Goal: Transaction & Acquisition: Purchase product/service

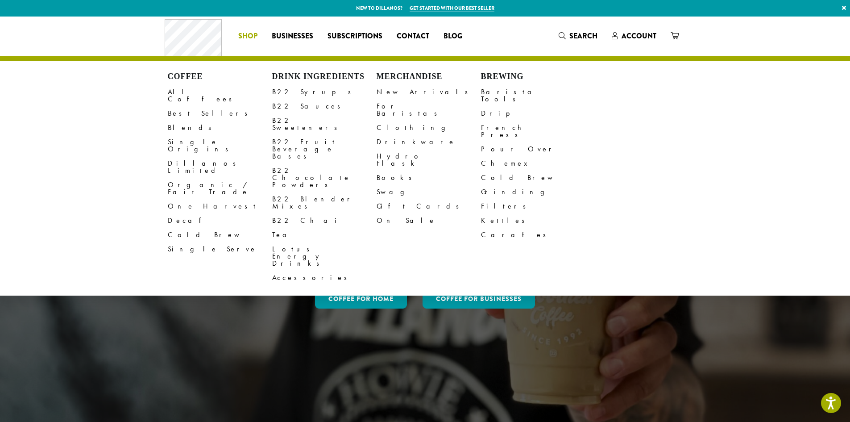
click at [244, 36] on span "Shop" at bounding box center [247, 36] width 19 height 11
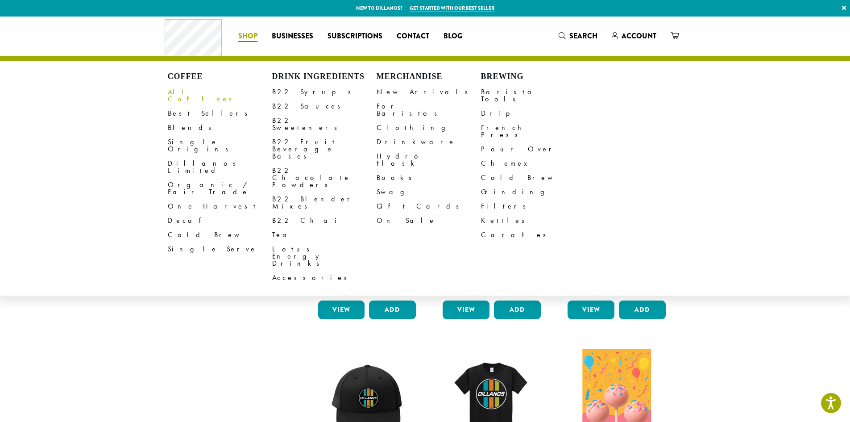
click at [182, 92] on link "All Coffees" at bounding box center [220, 95] width 104 height 21
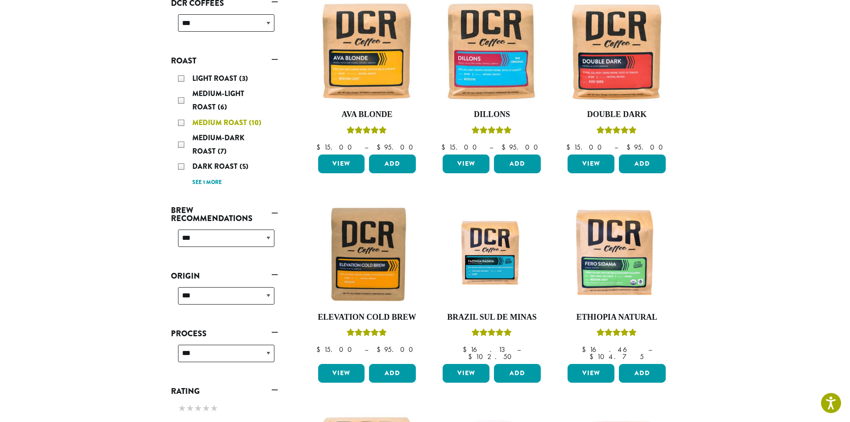
scroll to position [156, 0]
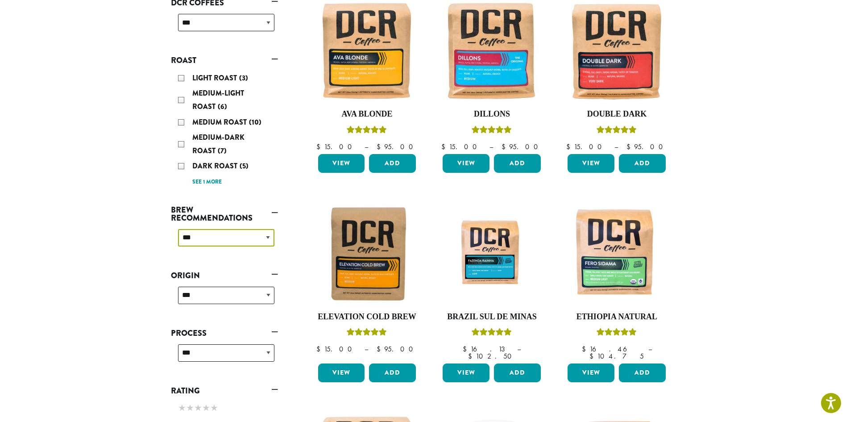
click at [203, 233] on select "**********" at bounding box center [226, 237] width 96 height 17
select select "*********"
click at [178, 229] on select "**********" at bounding box center [226, 237] width 96 height 17
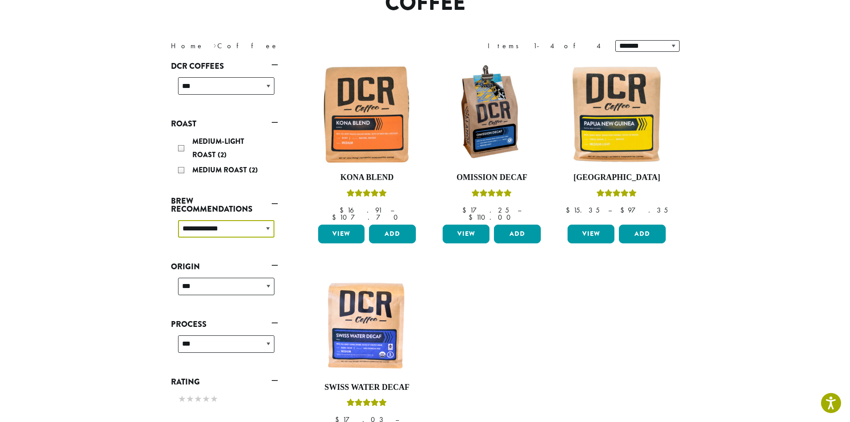
scroll to position [92, 0]
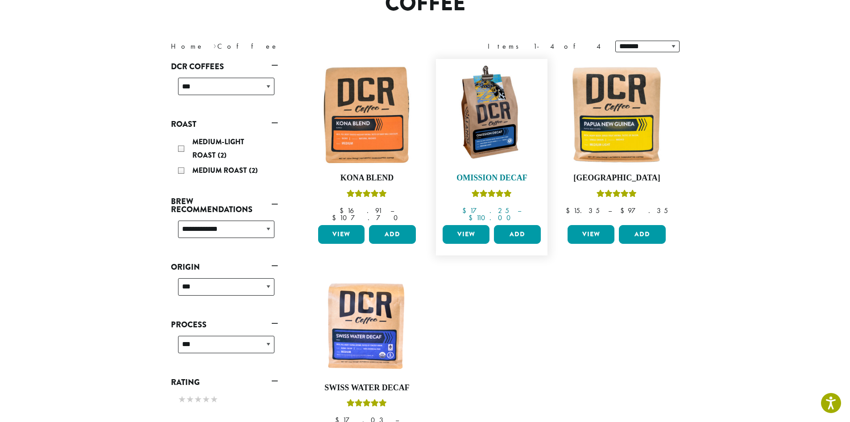
click at [484, 135] on img at bounding box center [492, 114] width 103 height 103
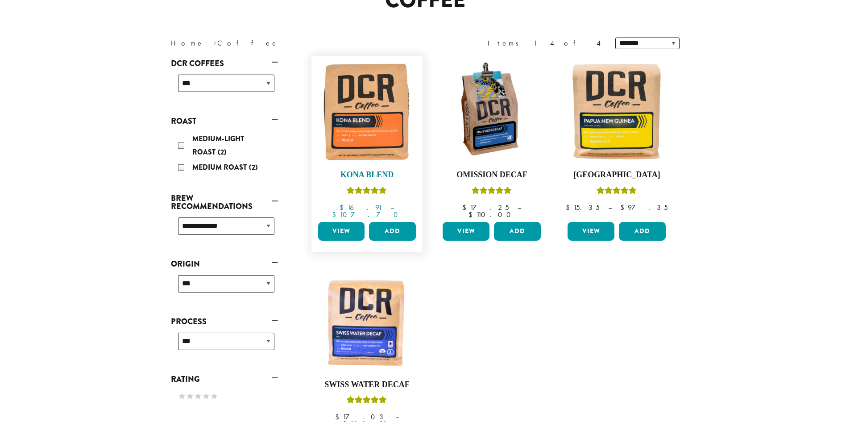
scroll to position [95, 0]
click at [593, 222] on link "View" at bounding box center [591, 231] width 47 height 19
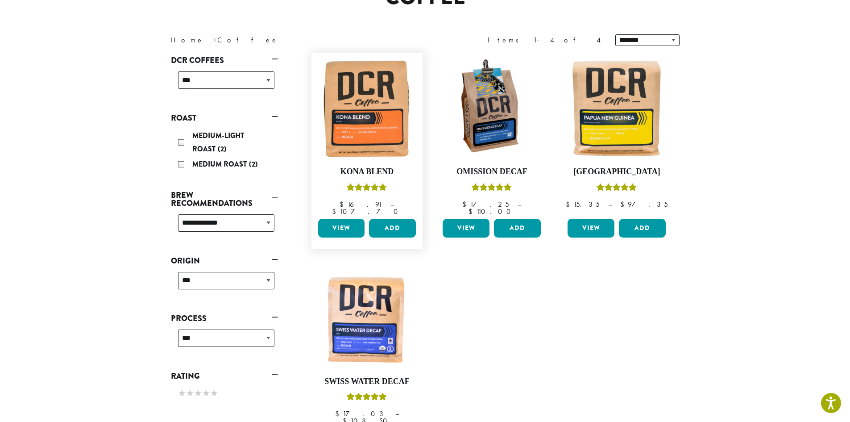
click at [342, 223] on link "View" at bounding box center [341, 228] width 47 height 19
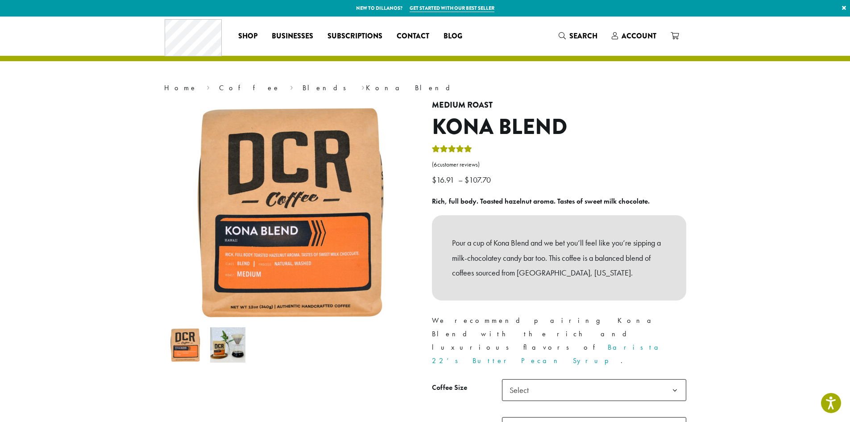
click at [593, 379] on span "Select" at bounding box center [594, 390] width 184 height 22
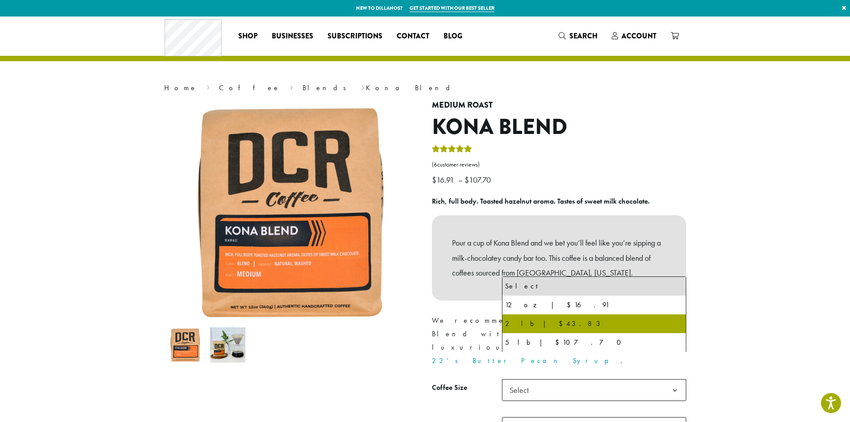
select select "**********"
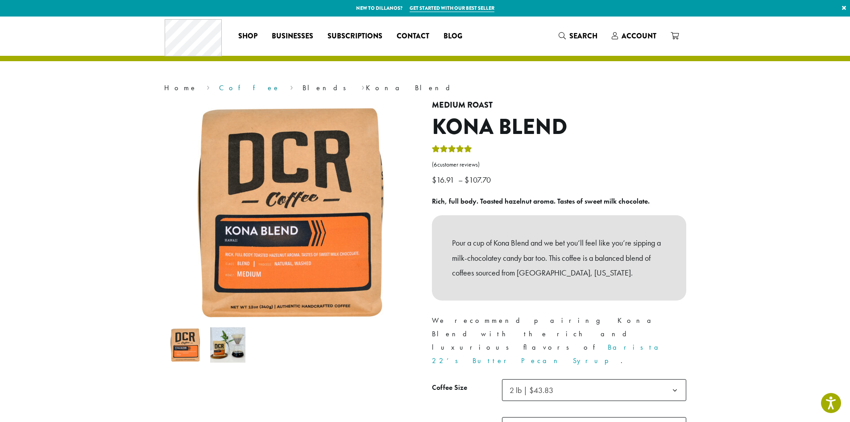
click at [219, 88] on link "Coffee" at bounding box center [249, 87] width 61 height 9
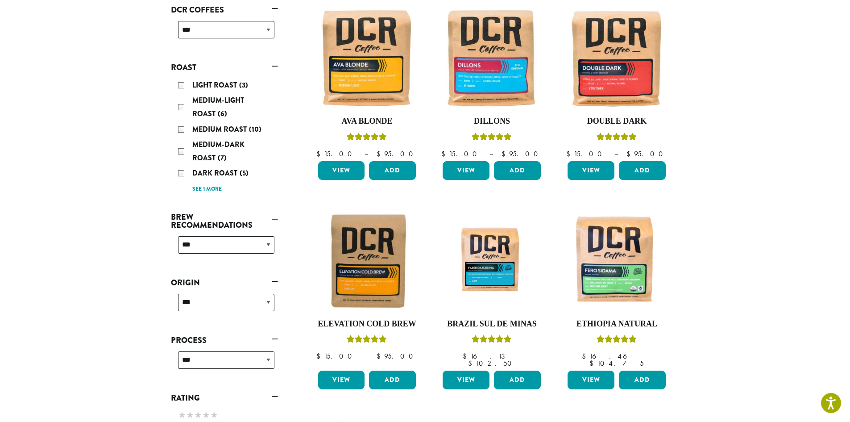
scroll to position [134, 0]
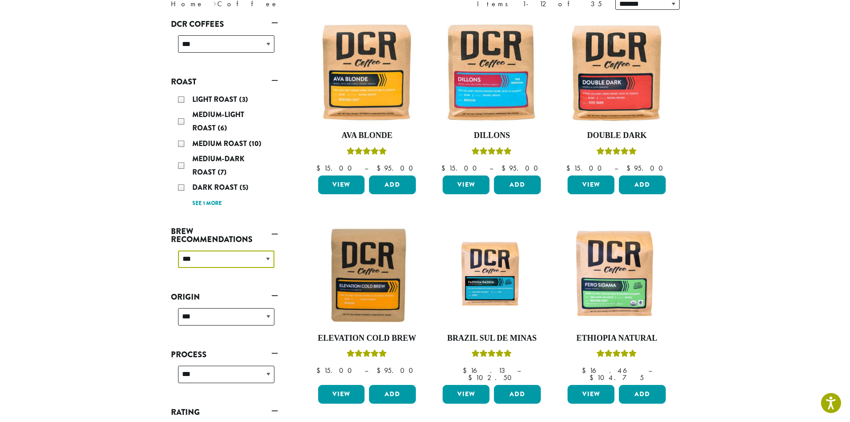
click at [243, 261] on select "**********" at bounding box center [226, 258] width 96 height 17
select select "******"
click at [178, 250] on select "**********" at bounding box center [226, 258] width 96 height 17
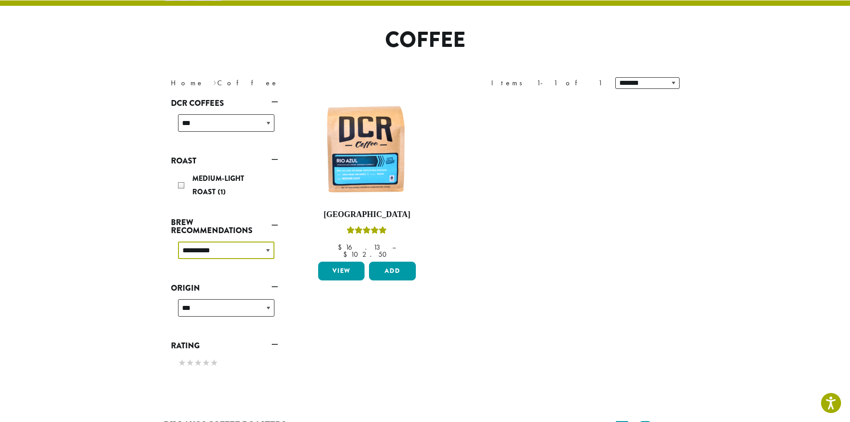
scroll to position [55, 0]
click at [350, 262] on link "View" at bounding box center [341, 271] width 47 height 19
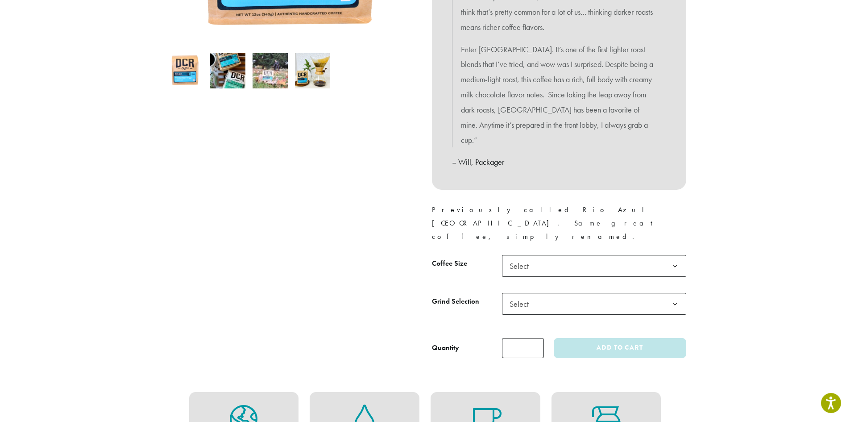
scroll to position [279, 0]
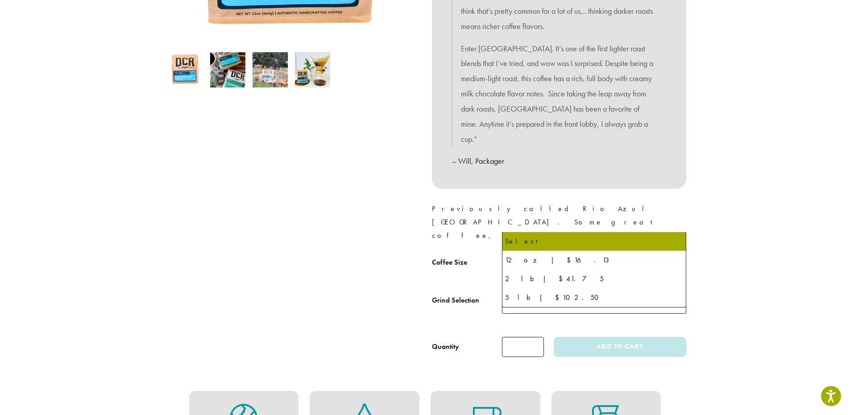
click at [629, 254] on span "Select" at bounding box center [594, 265] width 184 height 22
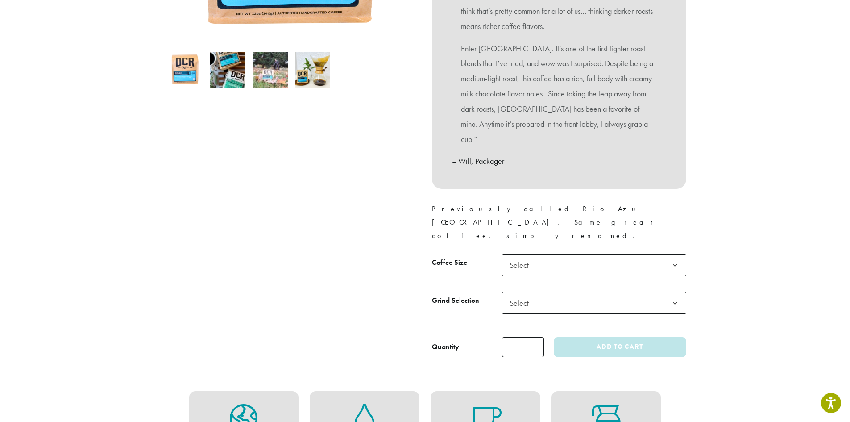
click at [629, 254] on span "Select" at bounding box center [594, 265] width 184 height 22
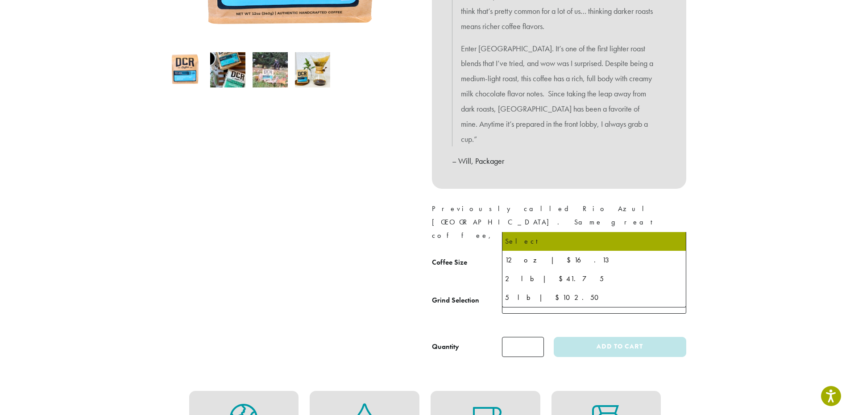
click at [629, 254] on span "Select" at bounding box center [594, 265] width 184 height 22
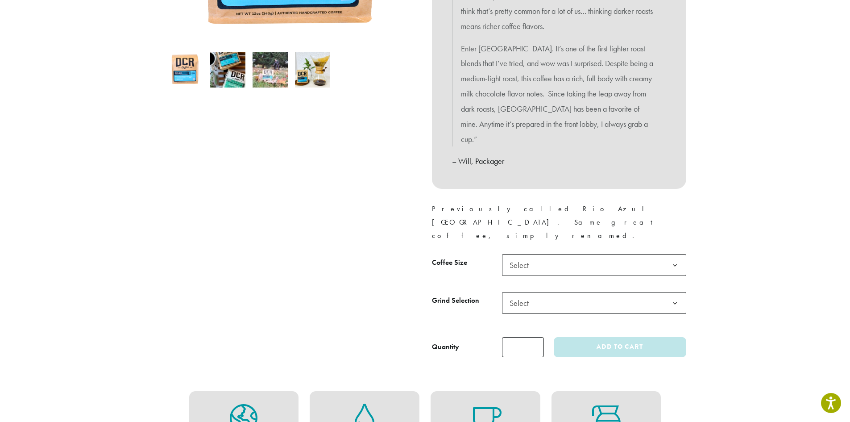
scroll to position [279, 0]
click at [266, 77] on img at bounding box center [270, 70] width 35 height 35
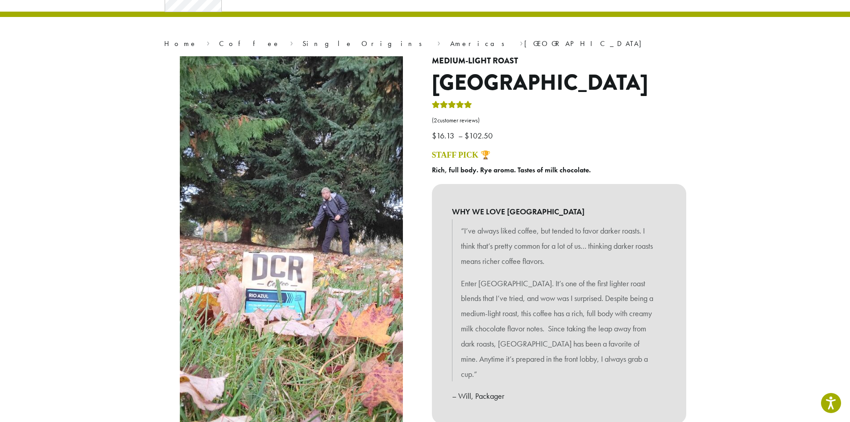
scroll to position [0, 0]
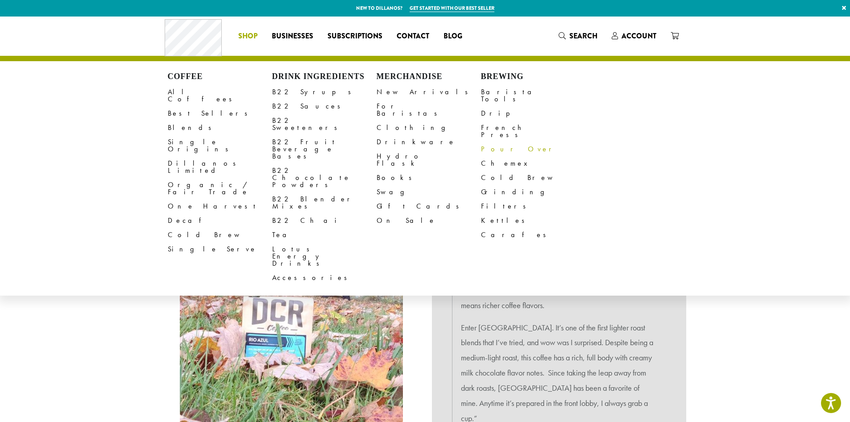
click at [504, 142] on link "Pour Over" at bounding box center [533, 149] width 104 height 14
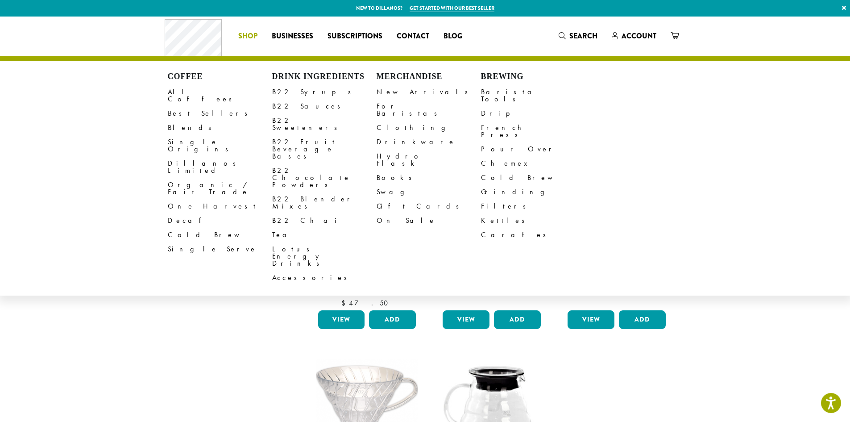
click at [250, 40] on span "Shop" at bounding box center [247, 36] width 19 height 11
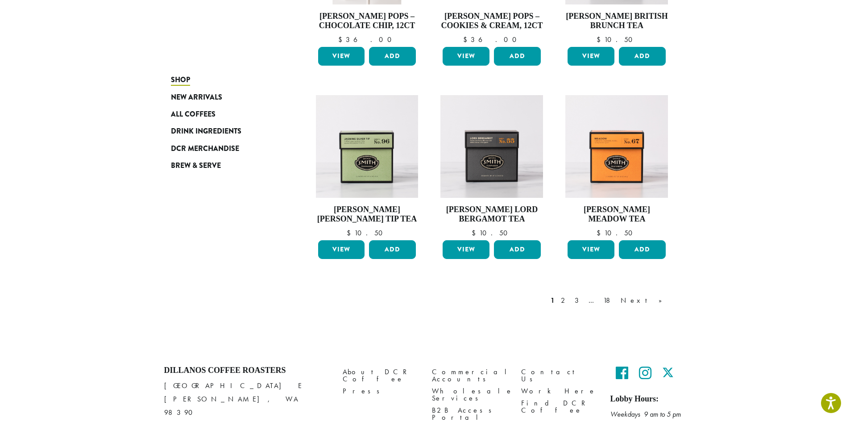
scroll to position [685, 0]
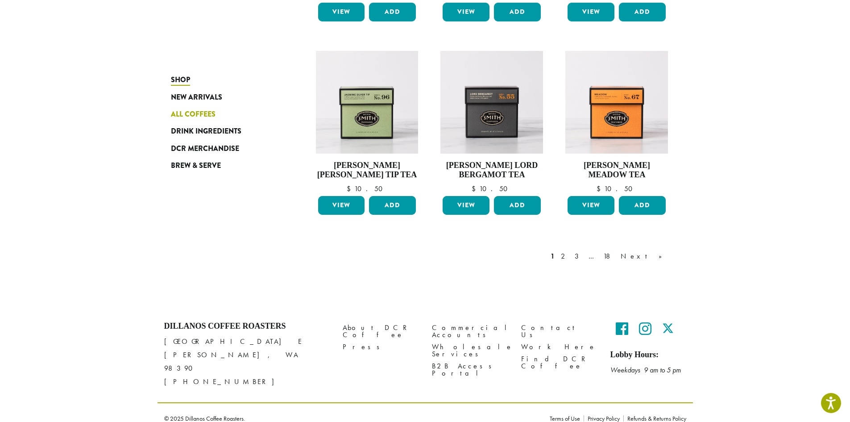
click at [194, 114] on span "All Coffees" at bounding box center [193, 114] width 45 height 11
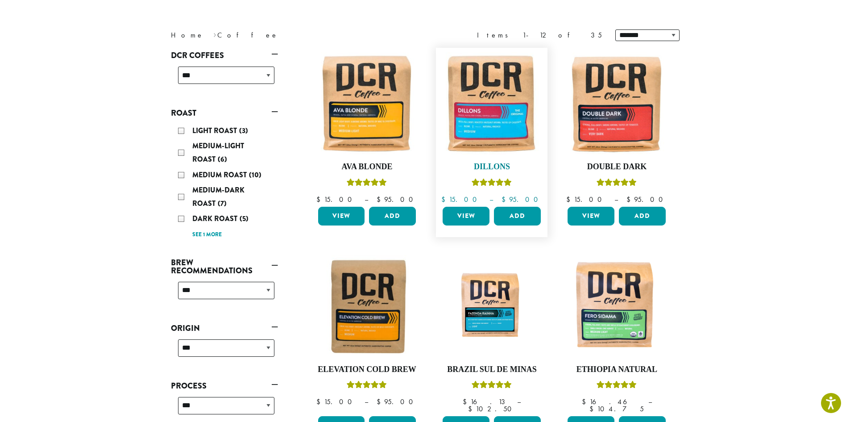
scroll to position [49, 0]
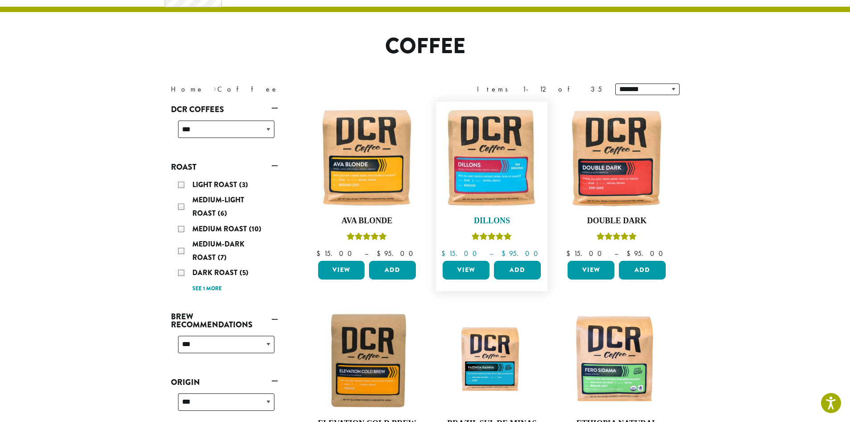
click at [498, 164] on img at bounding box center [492, 157] width 103 height 103
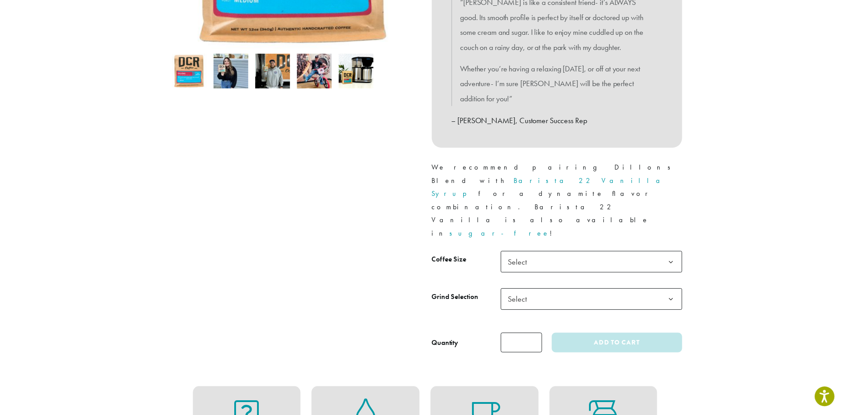
scroll to position [274, 0]
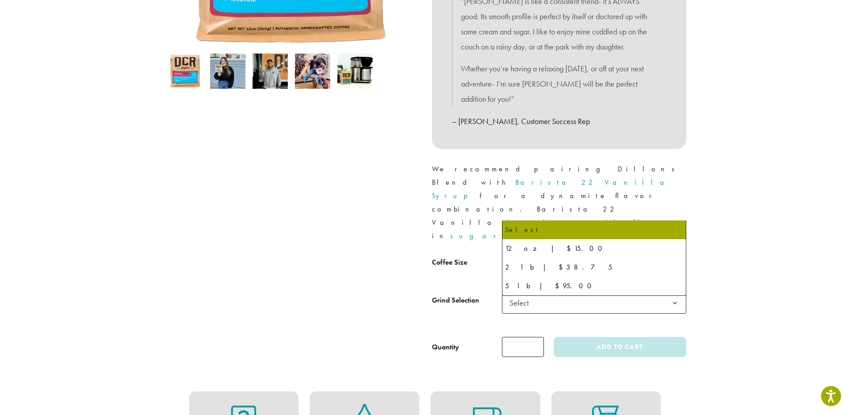
click at [574, 254] on span "Select" at bounding box center [594, 265] width 184 height 22
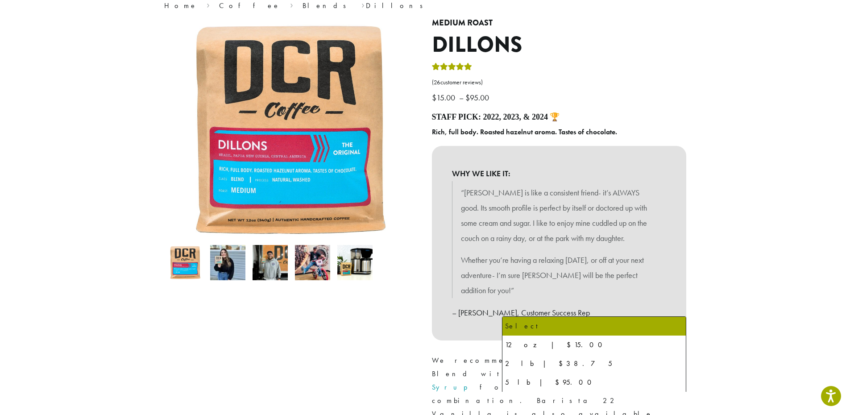
scroll to position [82, 0]
